Goal: Transaction & Acquisition: Download file/media

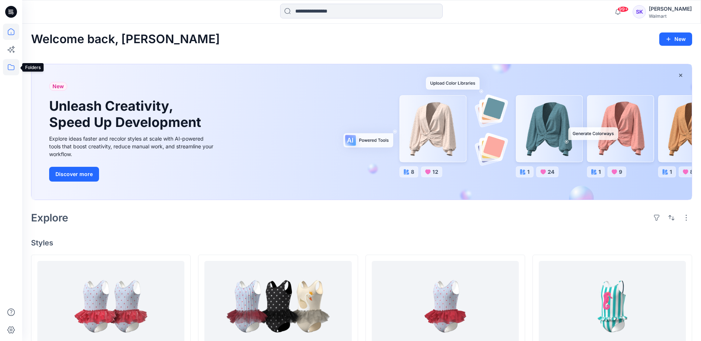
click at [8, 67] on icon at bounding box center [11, 67] width 16 height 16
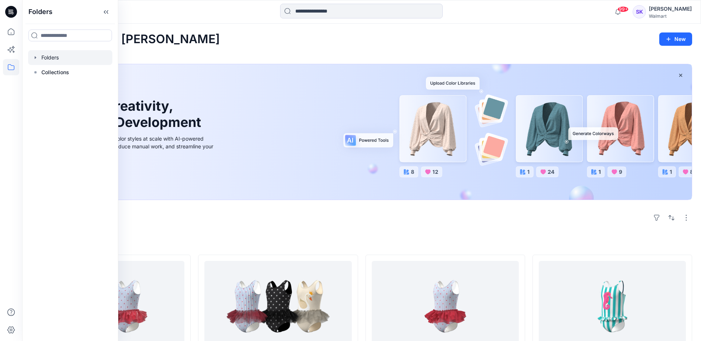
click at [61, 59] on div at bounding box center [70, 57] width 84 height 15
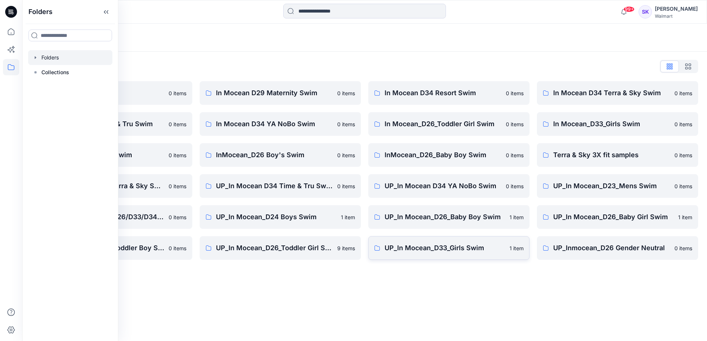
click at [437, 251] on p "UP_In Mocean_D33_Girls Swim" at bounding box center [444, 248] width 120 height 10
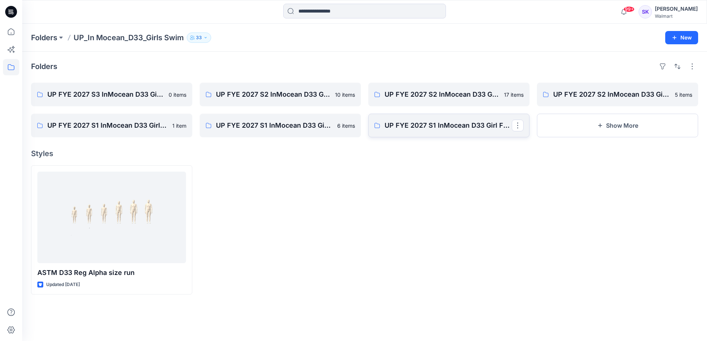
click at [462, 132] on link "UP FYE 2027 S1 InMocean D33 Girl Fashion Swim" at bounding box center [448, 126] width 161 height 24
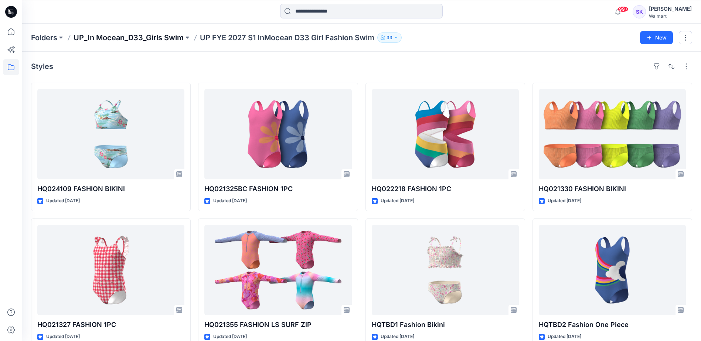
click at [155, 35] on p "UP_In Mocean_D33_Girls Swim" at bounding box center [129, 38] width 110 height 10
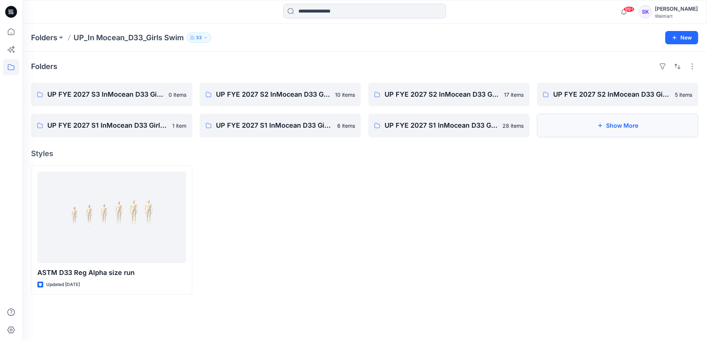
click at [616, 127] on button "Show More" at bounding box center [617, 126] width 161 height 24
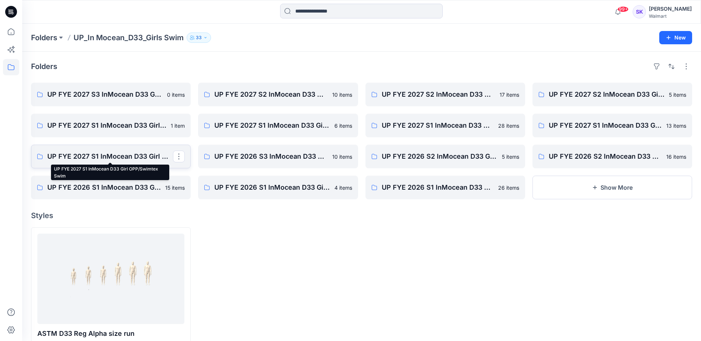
click at [127, 156] on p "UP FYE 2027 S1 InMocean D33 Girl OPP/Swimtex Swim" at bounding box center [110, 157] width 126 height 10
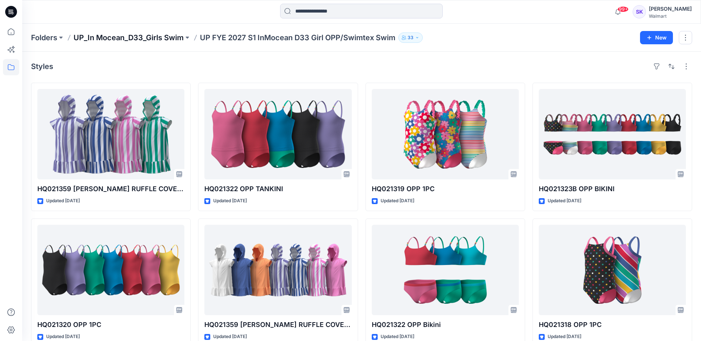
click at [152, 37] on p "UP_In Mocean_D33_Girls Swim" at bounding box center [129, 38] width 110 height 10
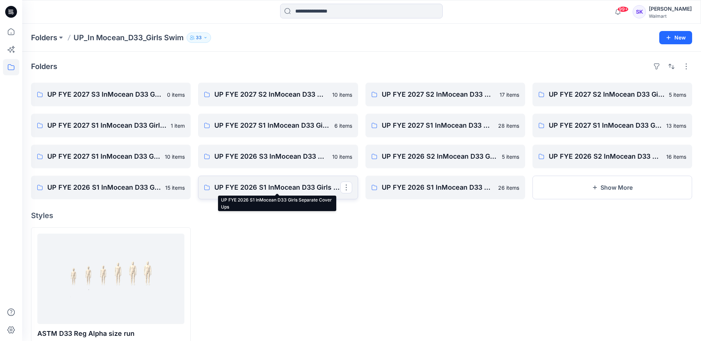
click at [296, 191] on p "UP FYE 2026 S1 InMocean D33 Girls Separate Cover Ups" at bounding box center [277, 188] width 126 height 10
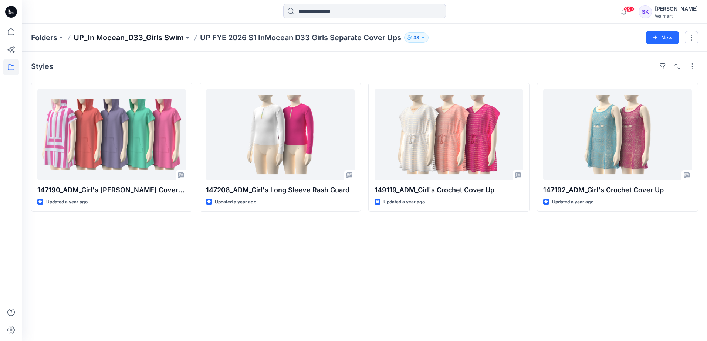
click at [133, 37] on p "UP_In Mocean_D33_Girls Swim" at bounding box center [129, 38] width 110 height 10
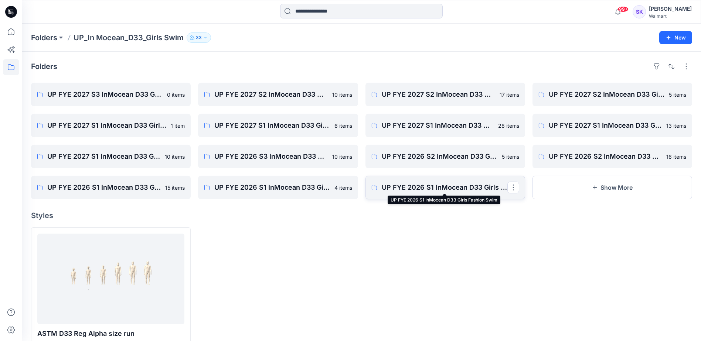
click at [453, 189] on p "UP FYE 2026 S1 InMocean D33 Girls Fashion Swim" at bounding box center [445, 188] width 126 height 10
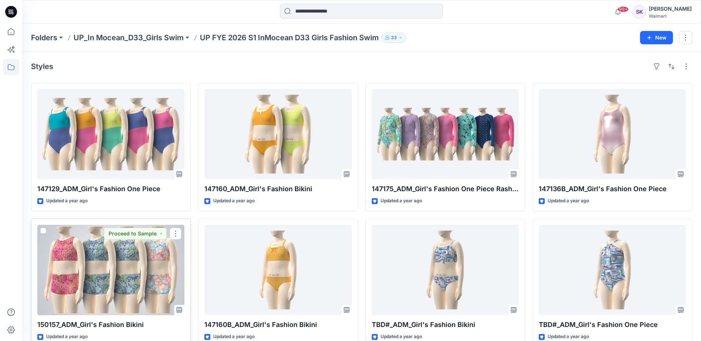
click at [110, 276] on div at bounding box center [110, 270] width 147 height 91
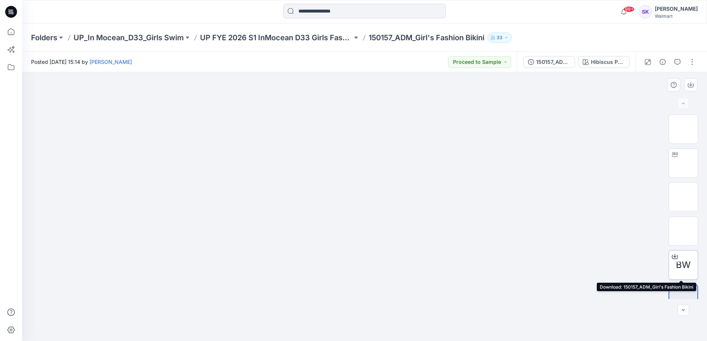
click at [673, 259] on icon at bounding box center [674, 257] width 6 height 4
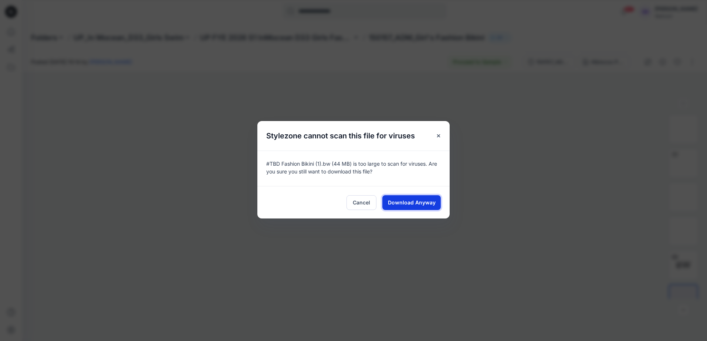
click at [399, 204] on span "Download Anyway" at bounding box center [412, 203] width 48 height 8
